Goal: Find contact information: Find contact information

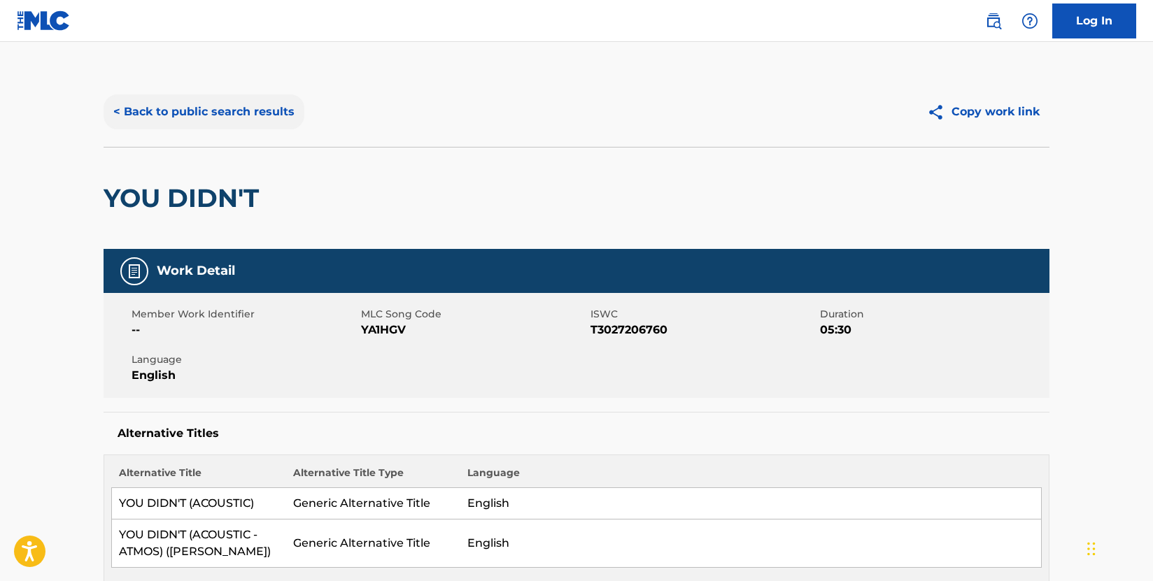
click at [225, 101] on button "< Back to public search results" at bounding box center [204, 111] width 201 height 35
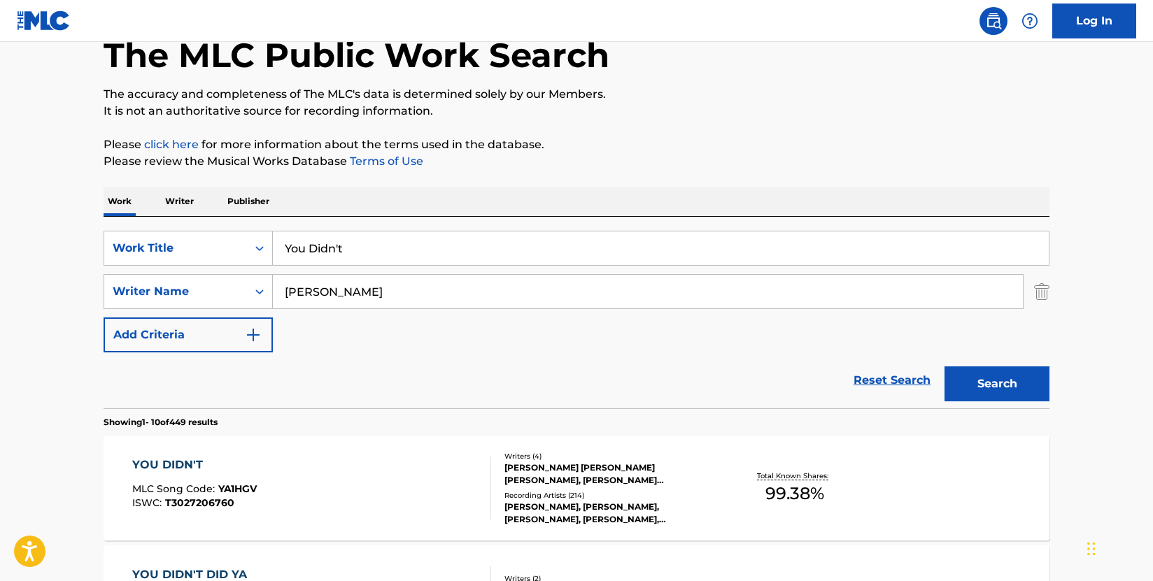
scroll to position [70, 0]
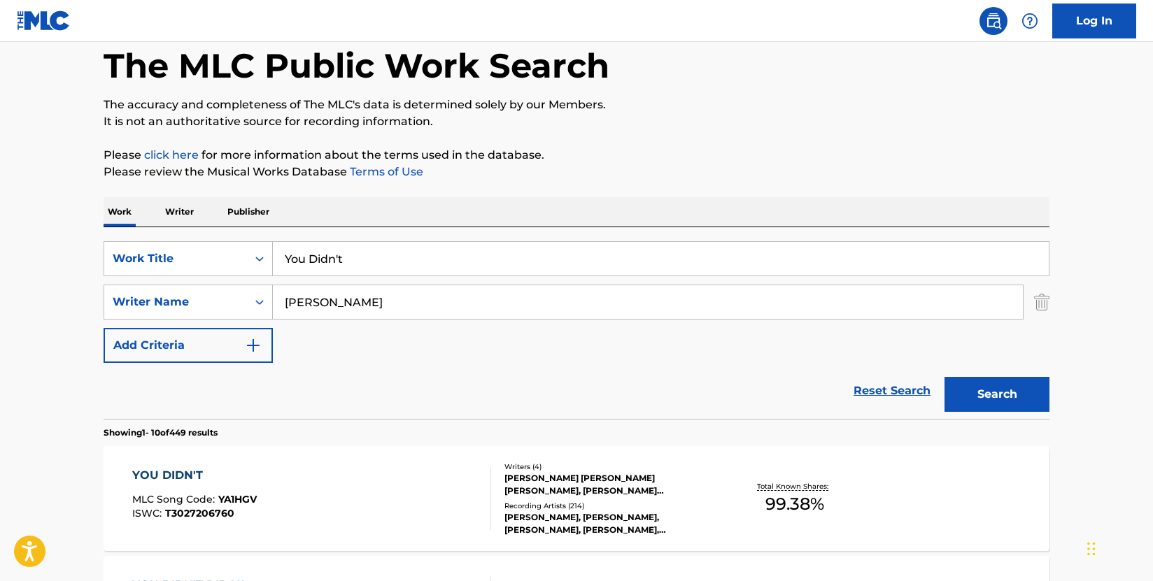
click at [243, 216] on p "Publisher" at bounding box center [248, 211] width 50 height 29
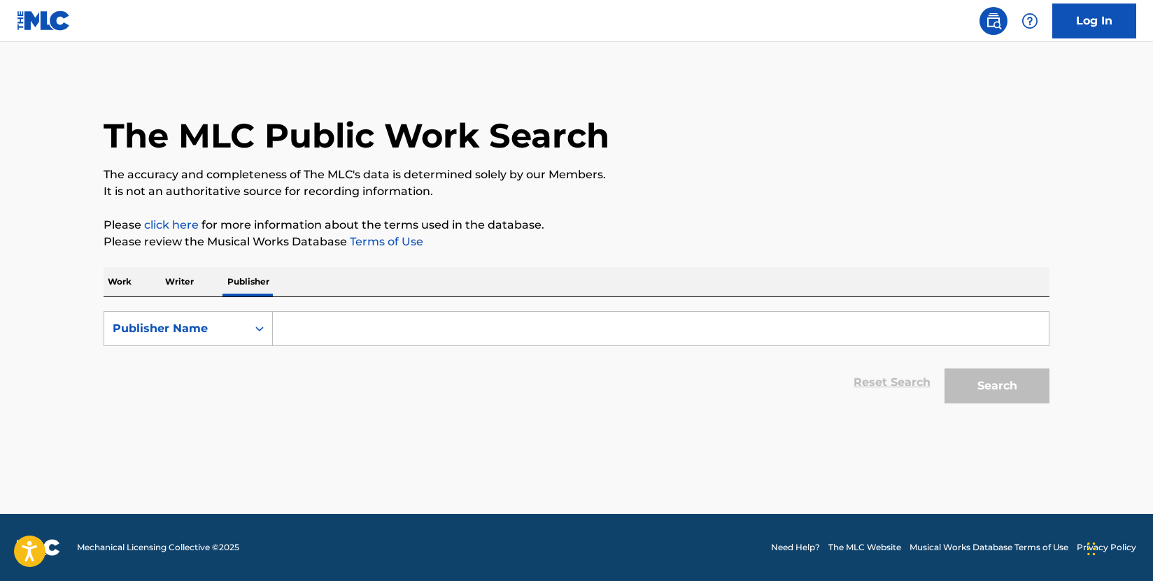
click at [329, 331] on input "Search Form" at bounding box center [661, 329] width 776 height 34
paste input "CACAO MUSIC PUBLISHING"
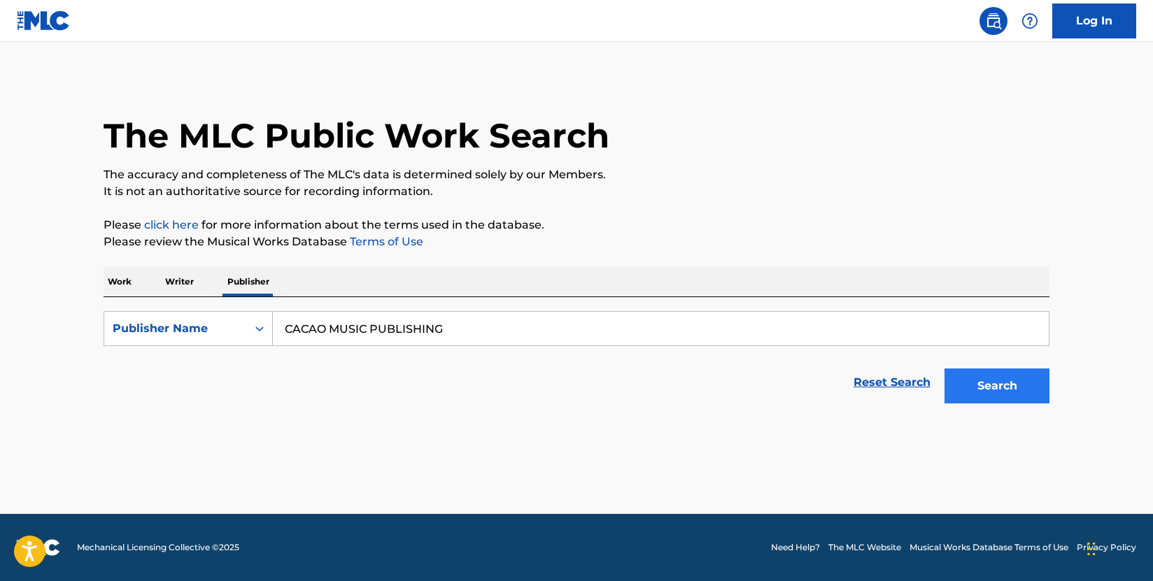
type input "CACAO MUSIC PUBLISHING"
click at [998, 390] on button "Search" at bounding box center [997, 386] width 105 height 35
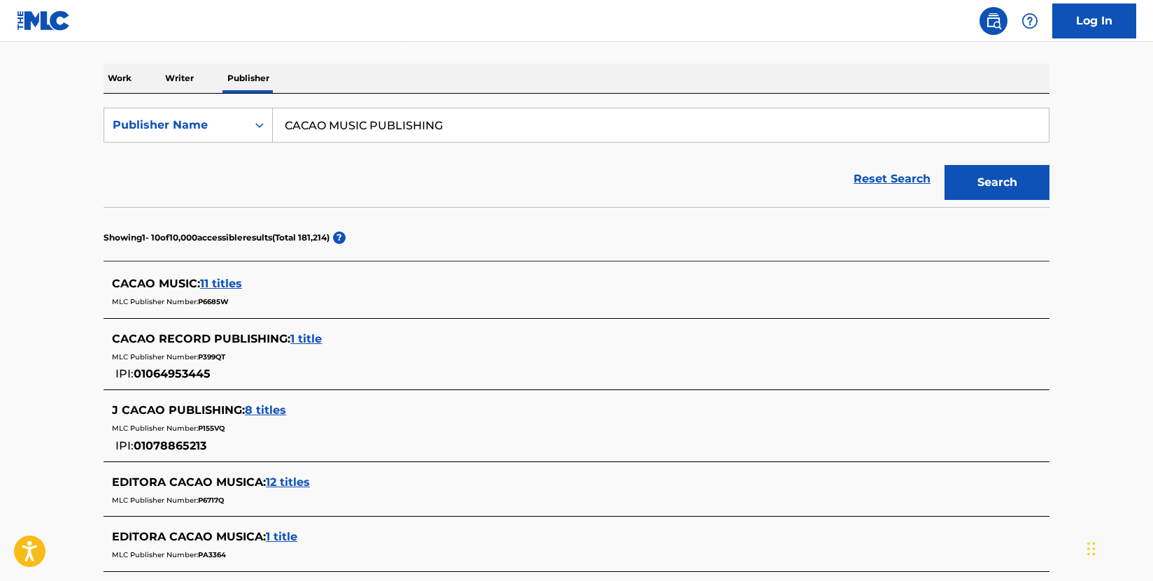
scroll to position [210, 0]
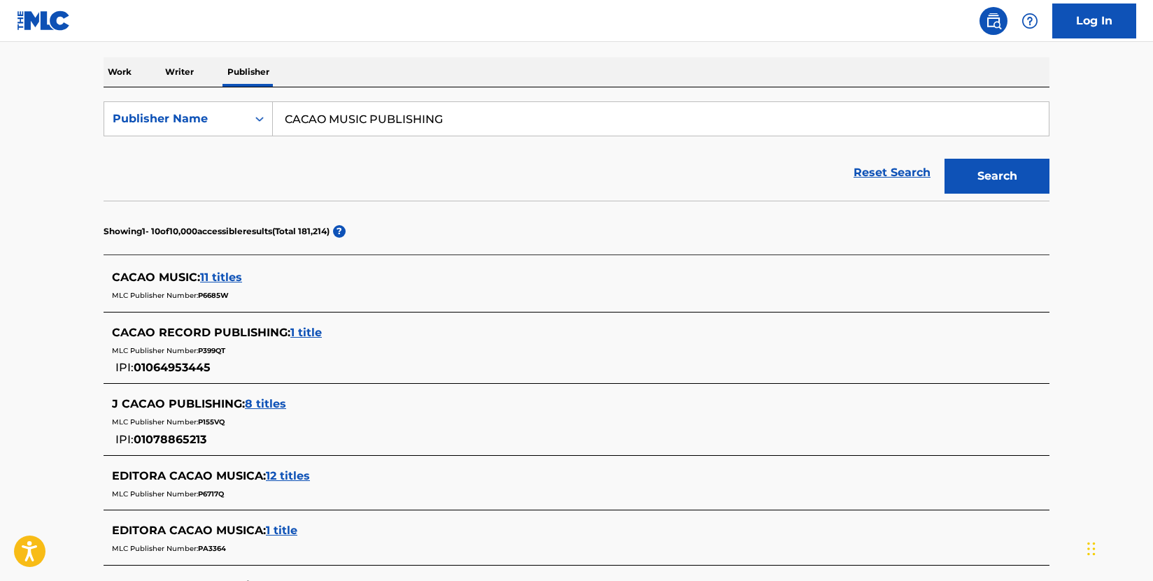
click at [230, 278] on span "11 titles" at bounding box center [221, 277] width 42 height 13
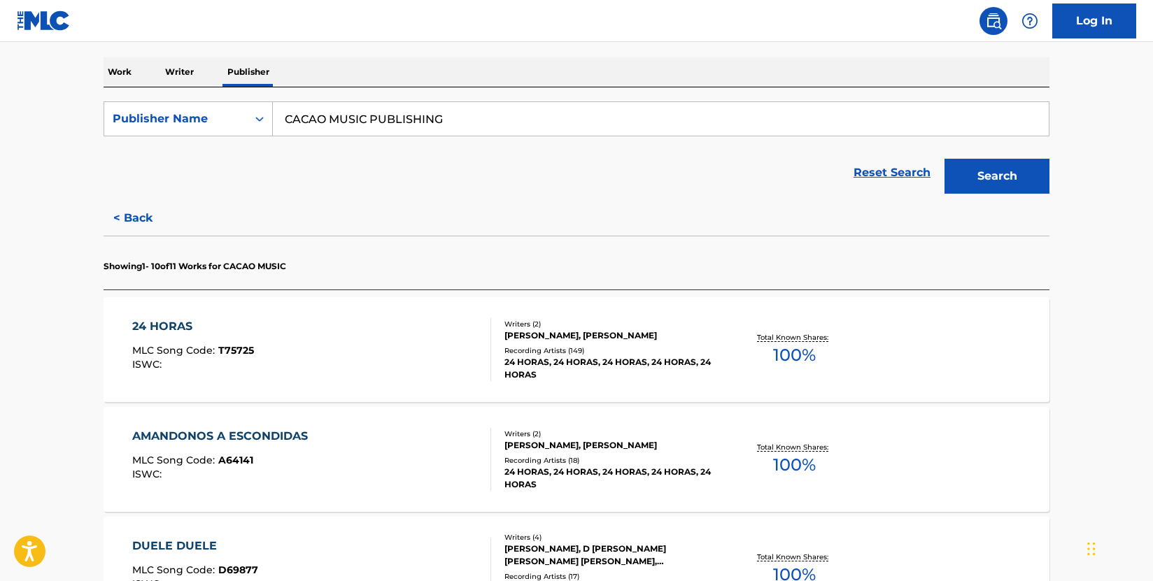
click at [411, 365] on div "24 HORAS MLC Song Code : T75725 ISWC :" at bounding box center [312, 349] width 360 height 63
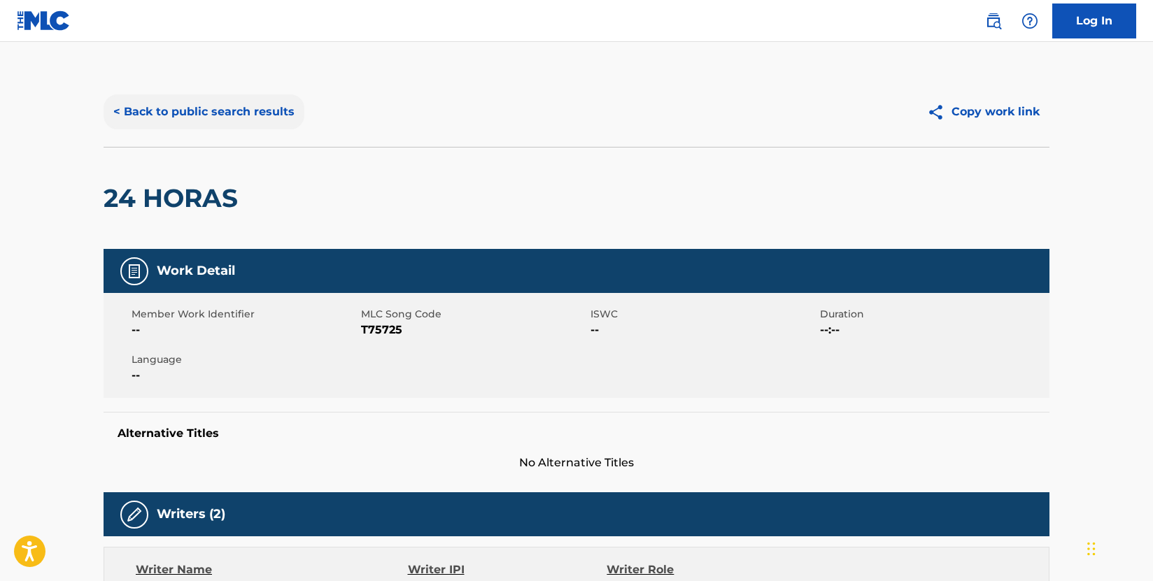
click at [208, 118] on button "< Back to public search results" at bounding box center [204, 111] width 201 height 35
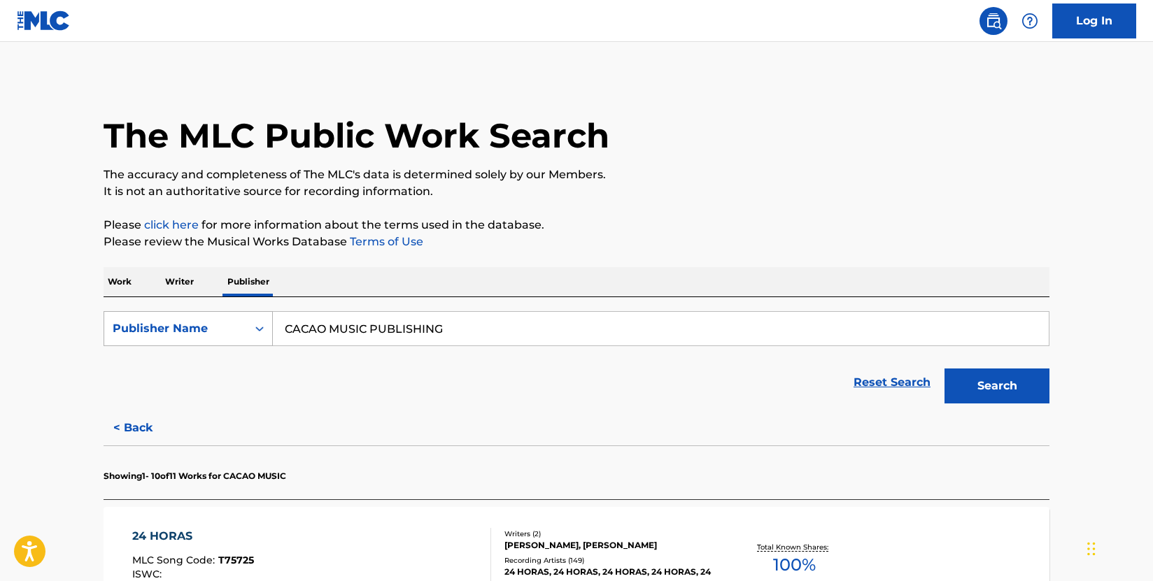
drag, startPoint x: 482, startPoint y: 327, endPoint x: 205, endPoint y: 332, distance: 277.1
click at [205, 332] on div "SearchWithCriteria15580f26-3721-4097-8ff7-b59b395b325d Publisher Name CACAO MUS…" at bounding box center [577, 328] width 946 height 35
paste input "MAKITHOT MUSIC"
type input "MAKITHOT MUSIC"
click at [987, 383] on button "Search" at bounding box center [997, 386] width 105 height 35
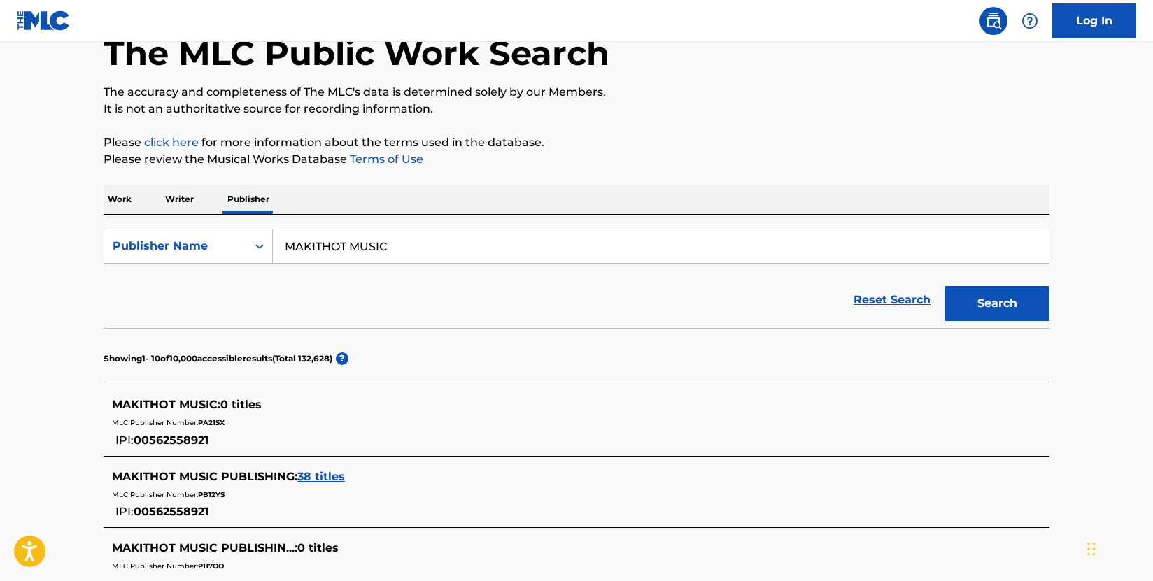
scroll to position [210, 0]
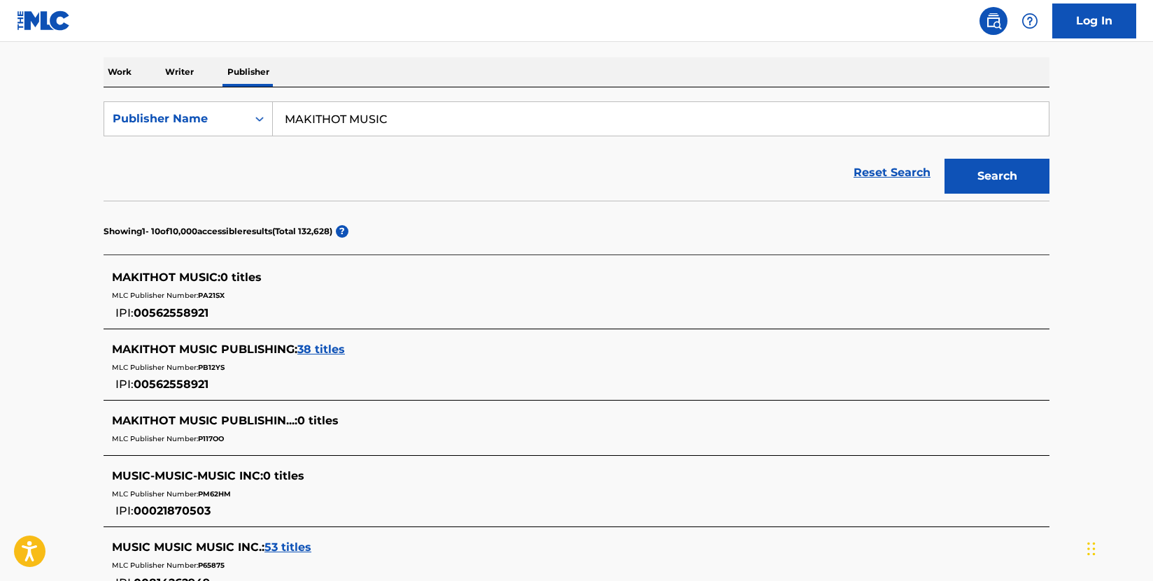
click at [310, 351] on span "38 titles" at bounding box center [321, 349] width 48 height 13
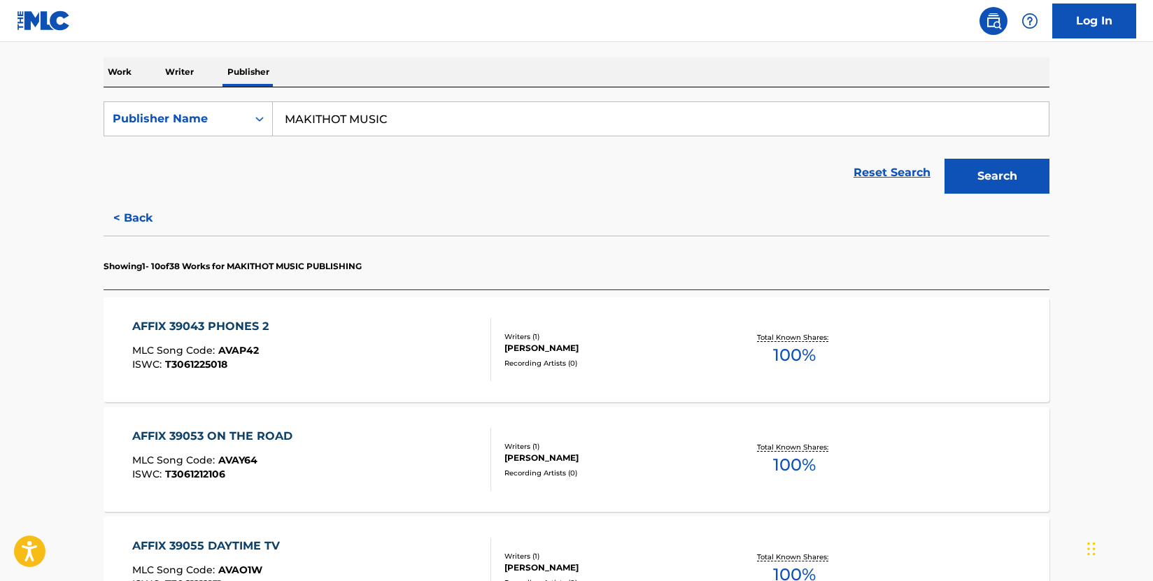
click at [385, 351] on div "AFFIX 39043 PHONES 2 MLC Song Code : AVAP42 ISWC : T3061225018" at bounding box center [312, 349] width 360 height 63
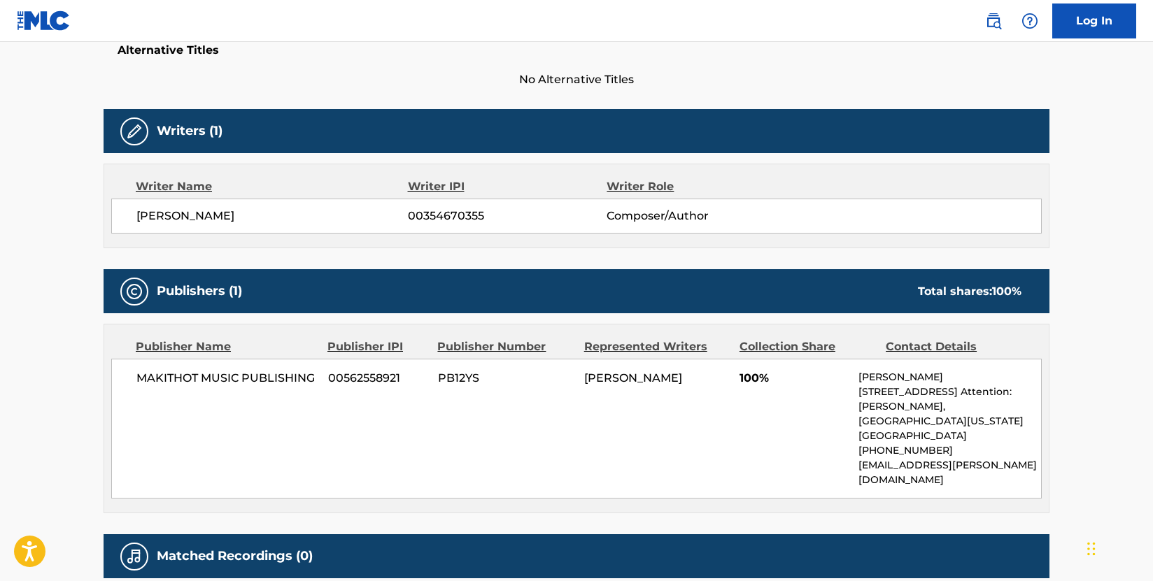
scroll to position [490, 0]
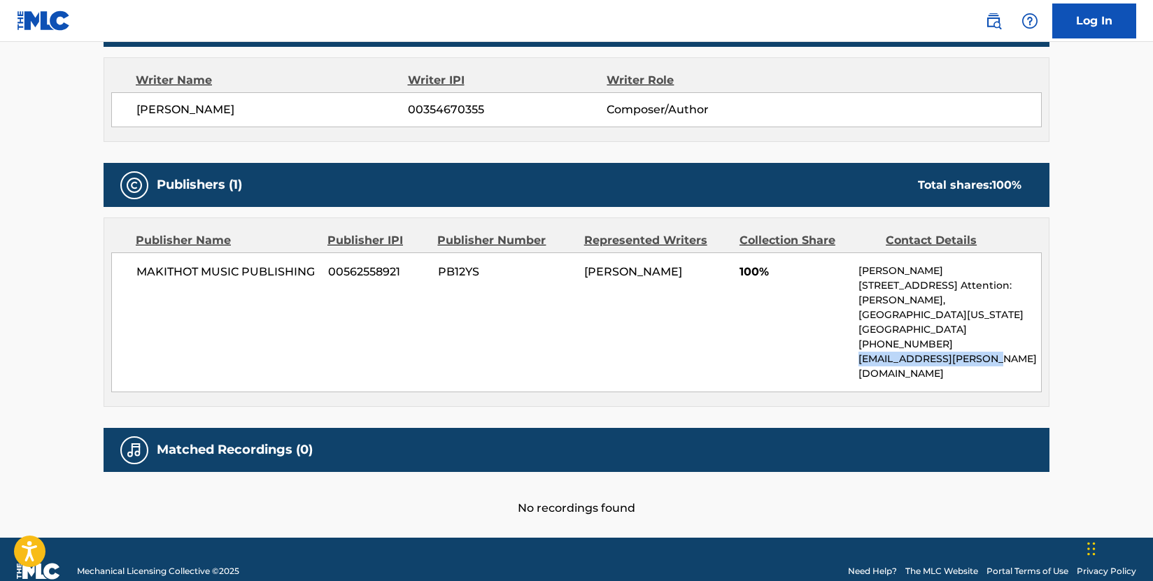
drag, startPoint x: 998, startPoint y: 365, endPoint x: 862, endPoint y: 366, distance: 135.8
click at [862, 366] on p "[EMAIL_ADDRESS][PERSON_NAME][DOMAIN_NAME]" at bounding box center [950, 366] width 183 height 29
copy p "[EMAIL_ADDRESS][PERSON_NAME][DOMAIN_NAME]"
click at [738, 345] on div "MAKITHOT MUSIC PUBLISHING 00562558921 PB12YS [PERSON_NAME] 100% [PERSON_NAME] […" at bounding box center [576, 323] width 931 height 140
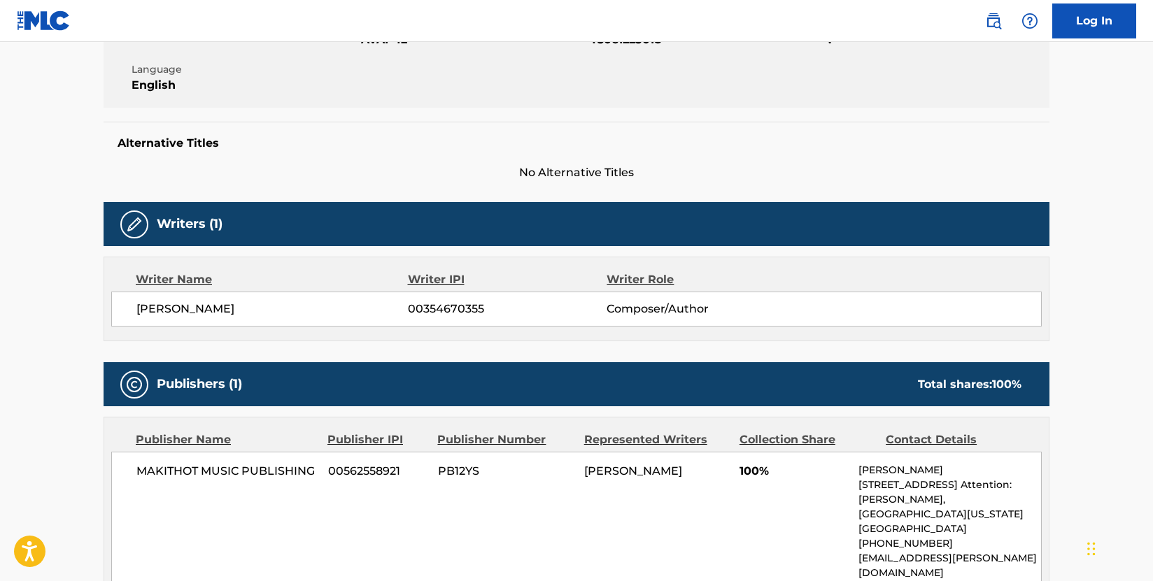
scroll to position [289, 0]
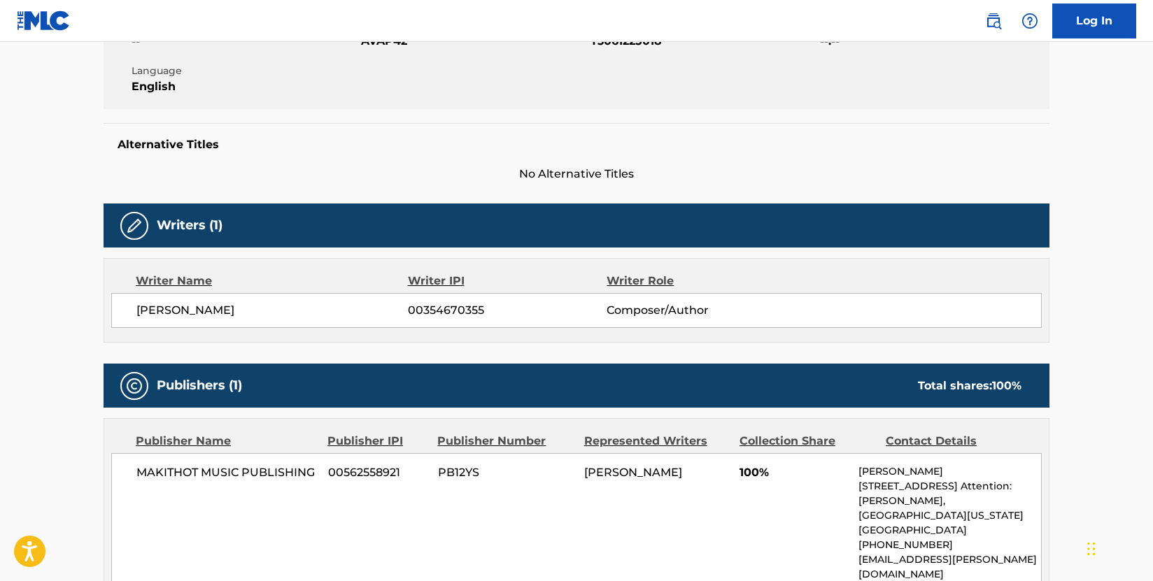
click at [41, 201] on main "< Back to public search results Copy work link AFFIX 39043 PHONES 2 Work Detail…" at bounding box center [576, 246] width 1153 height 986
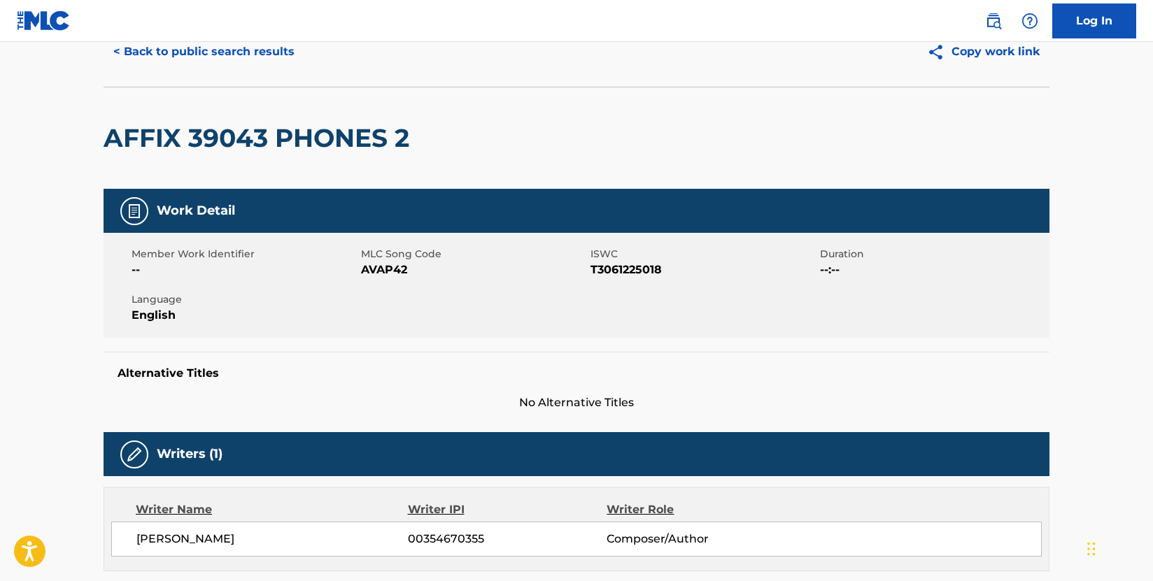
scroll to position [0, 0]
